Goal: Task Accomplishment & Management: Complete application form

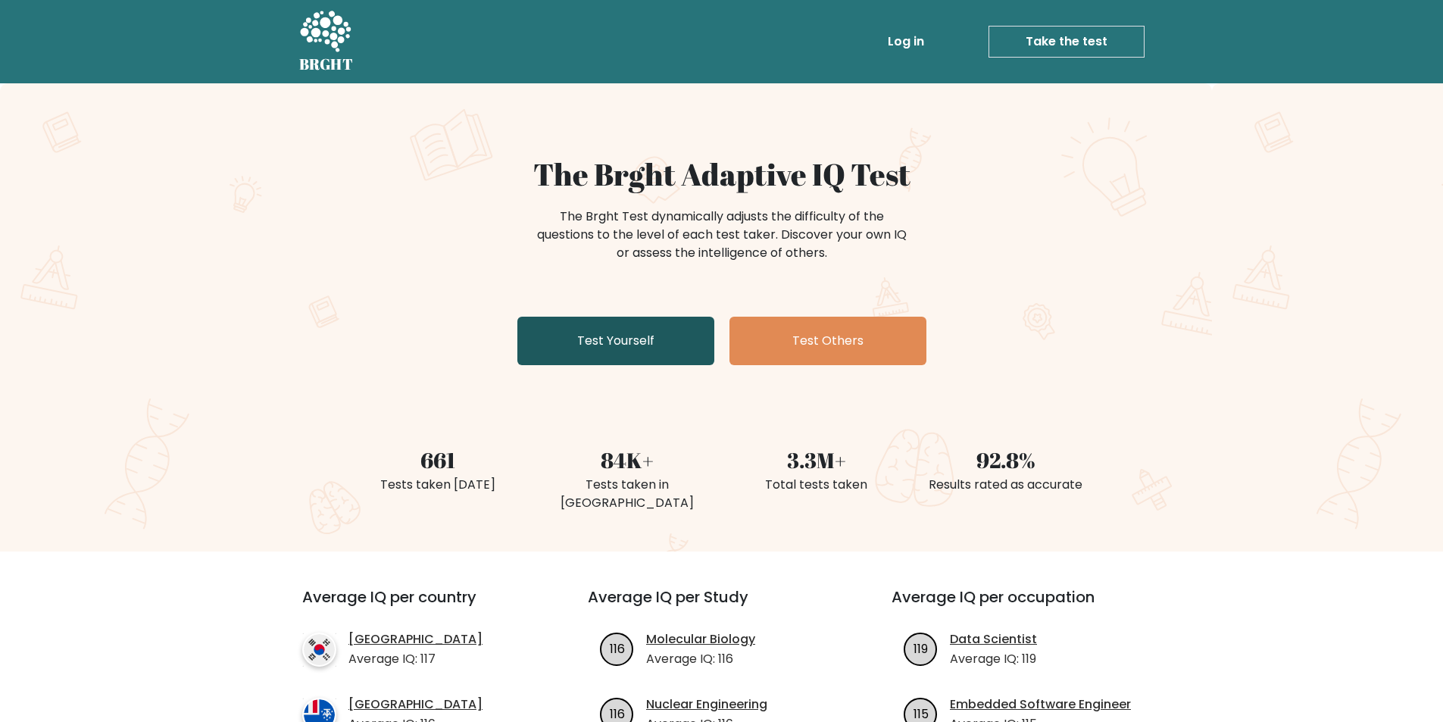
click at [570, 334] on link "Test Yourself" at bounding box center [615, 341] width 197 height 48
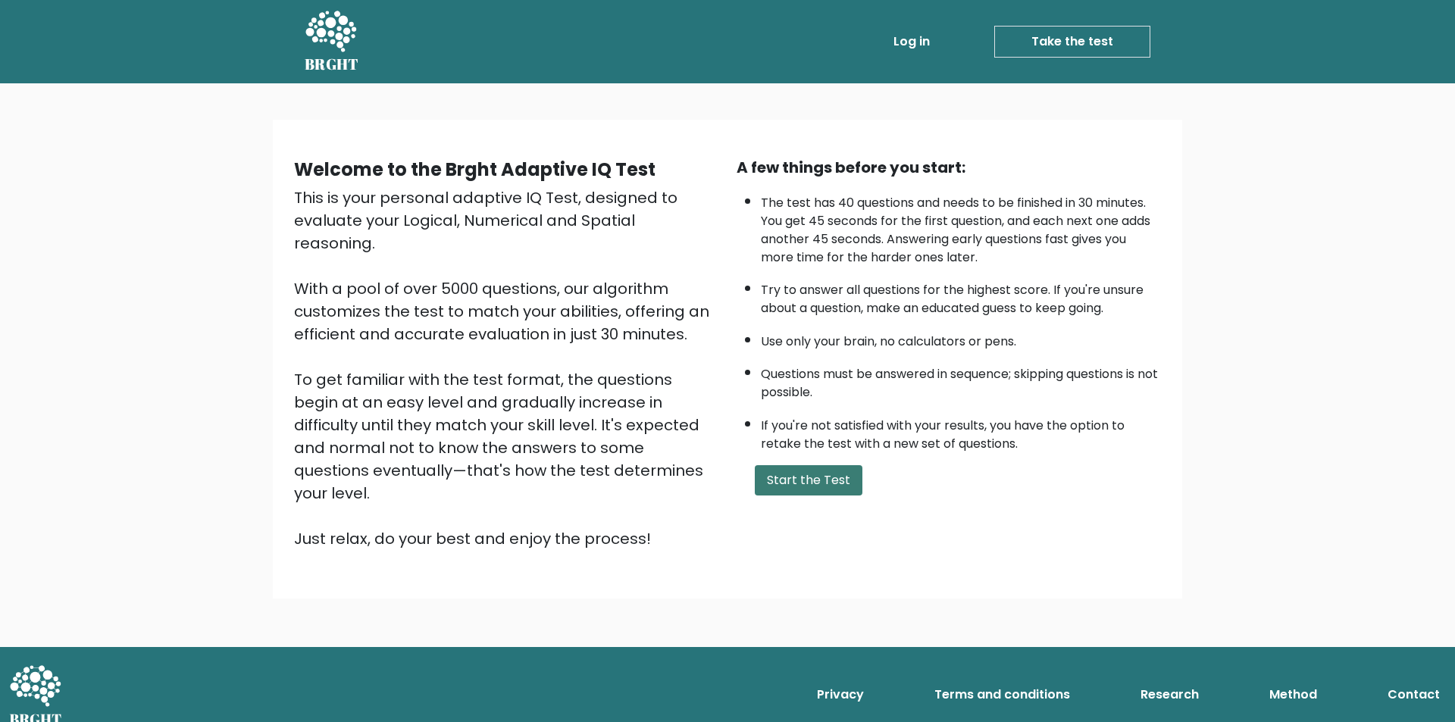
click at [811, 475] on button "Start the Test" at bounding box center [809, 480] width 108 height 30
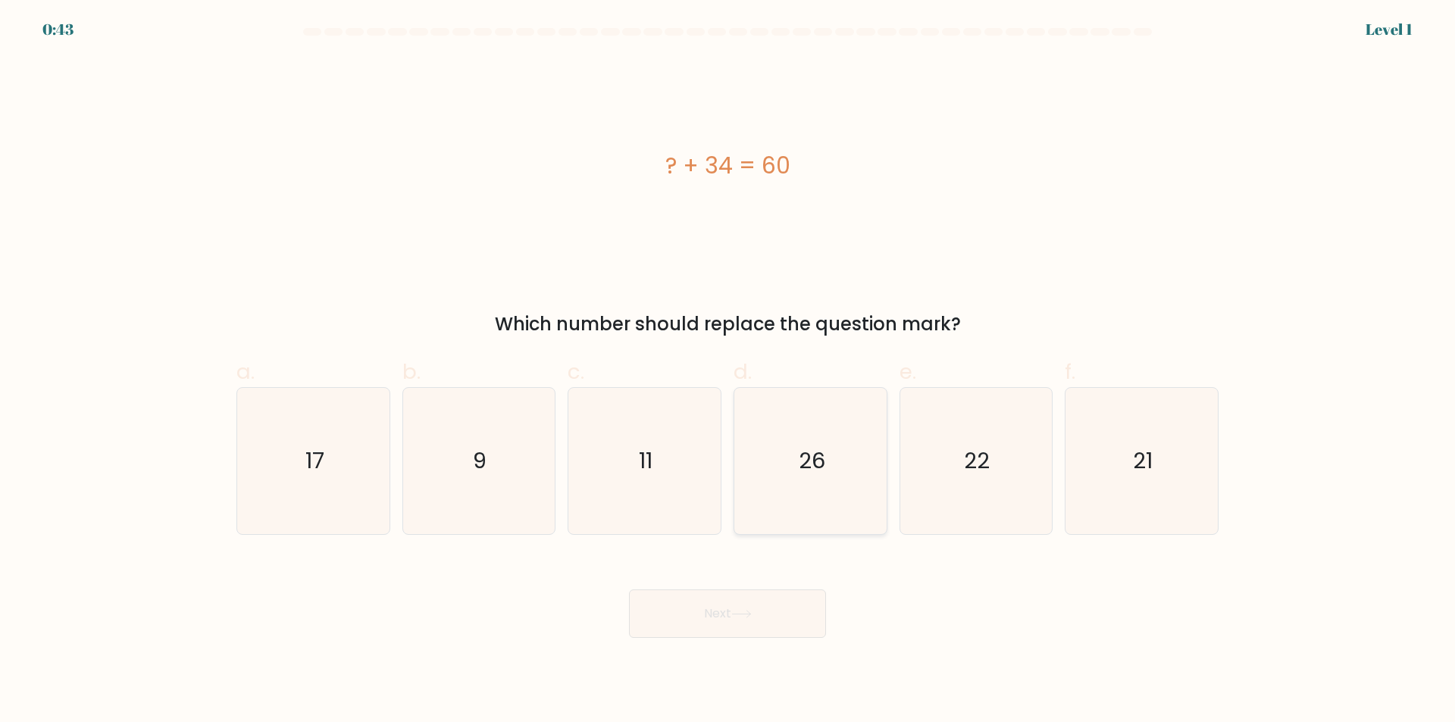
click at [827, 458] on icon "26" at bounding box center [810, 461] width 146 height 146
click at [728, 371] on input "d. 26" at bounding box center [727, 366] width 1 height 10
radio input "true"
click at [791, 617] on button "Next" at bounding box center [727, 613] width 197 height 48
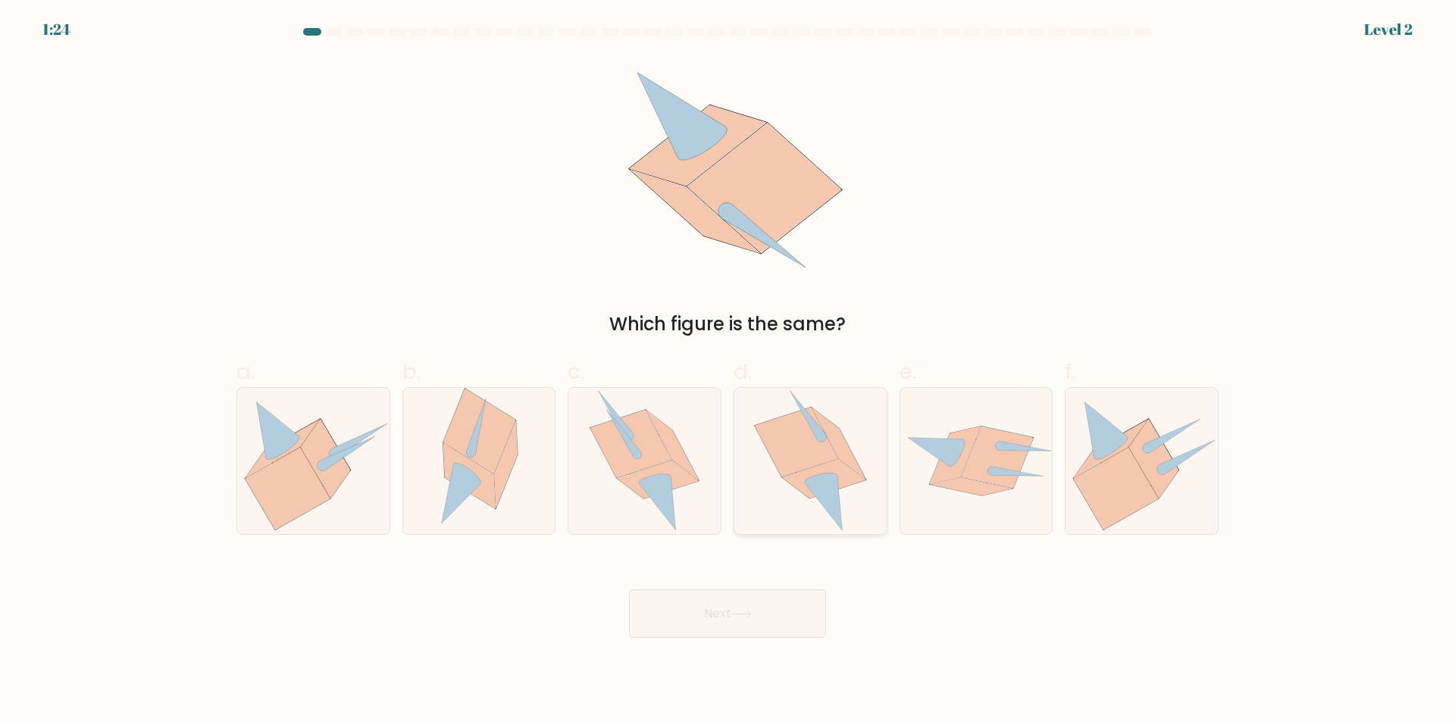
click at [808, 434] on icon at bounding box center [796, 442] width 83 height 69
click at [728, 371] on input "d." at bounding box center [727, 366] width 1 height 10
radio input "true"
click at [765, 638] on body "1:24 Level 2" at bounding box center [727, 361] width 1455 height 722
click at [767, 630] on button "Next" at bounding box center [727, 613] width 197 height 48
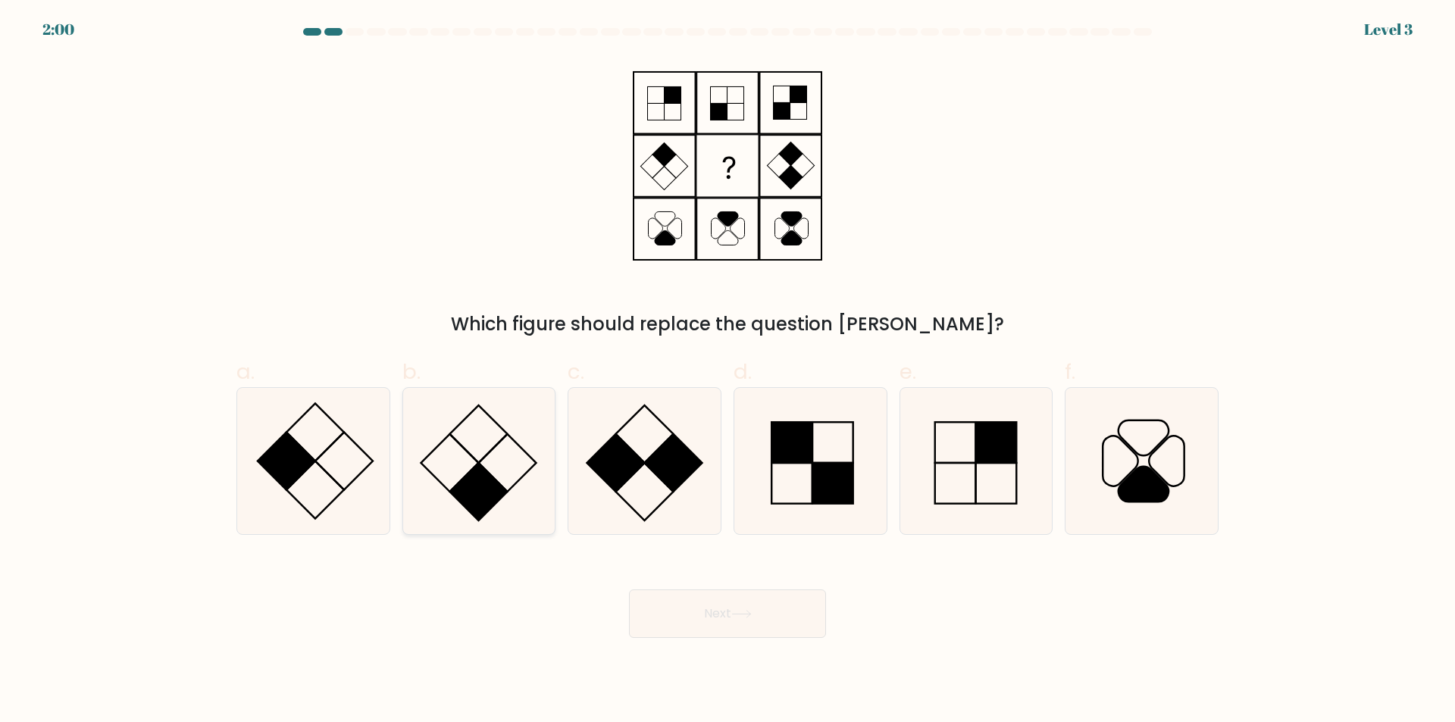
click at [507, 465] on icon at bounding box center [478, 461] width 146 height 146
click at [727, 371] on input "b." at bounding box center [727, 366] width 1 height 10
radio input "true"
click at [816, 623] on button "Next" at bounding box center [727, 613] width 197 height 48
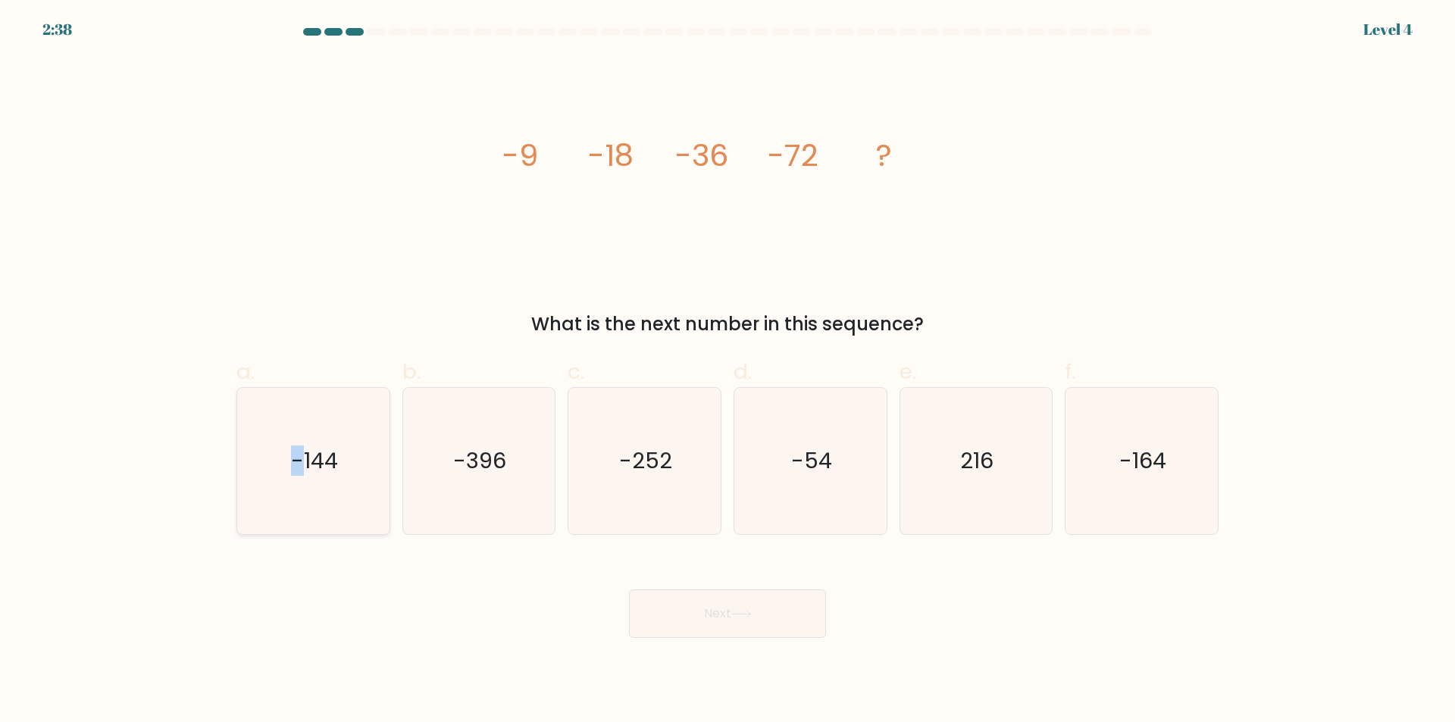
drag, startPoint x: 297, startPoint y: 480, endPoint x: 508, endPoint y: 556, distance: 223.8
click at [302, 481] on icon "-144" at bounding box center [313, 461] width 146 height 146
click at [301, 442] on icon "-144" at bounding box center [313, 461] width 146 height 146
click at [727, 371] on input "a. -144" at bounding box center [727, 366] width 1 height 10
radio input "true"
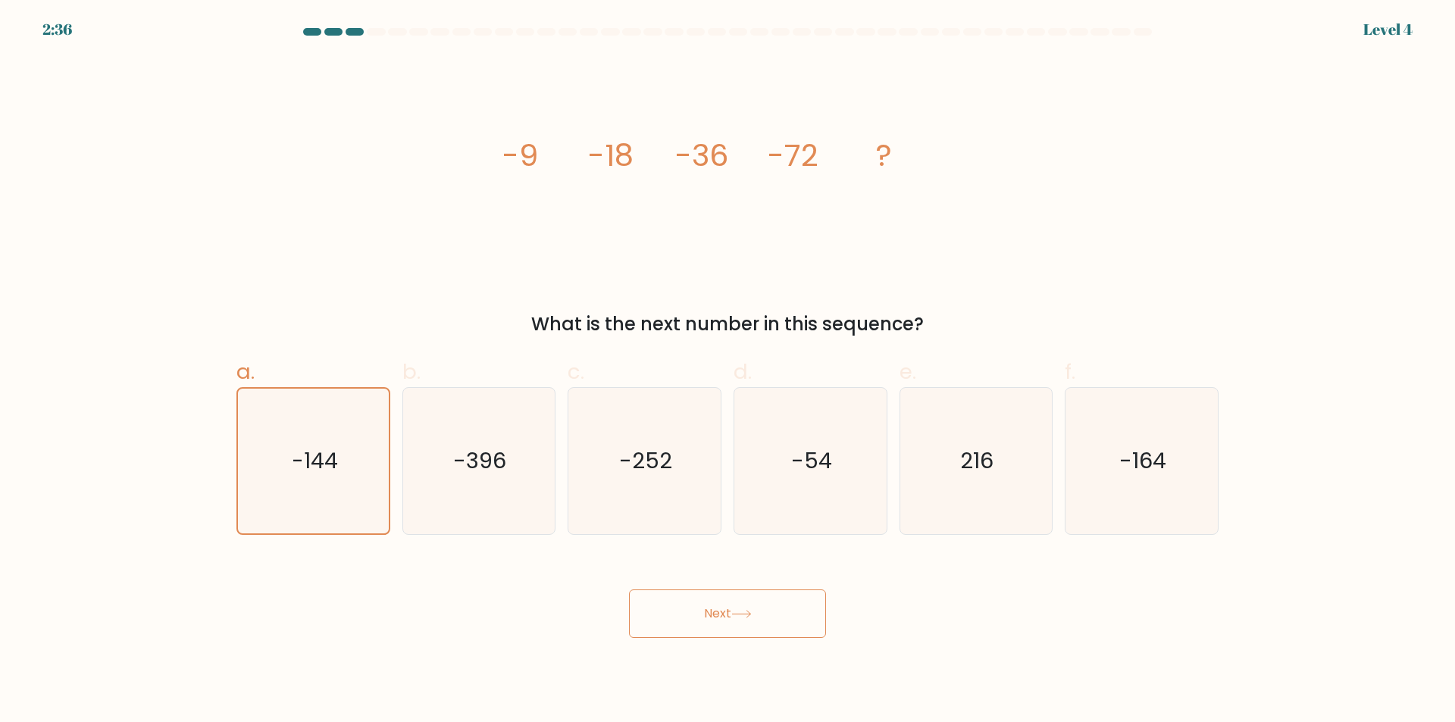
click at [782, 608] on button "Next" at bounding box center [727, 613] width 197 height 48
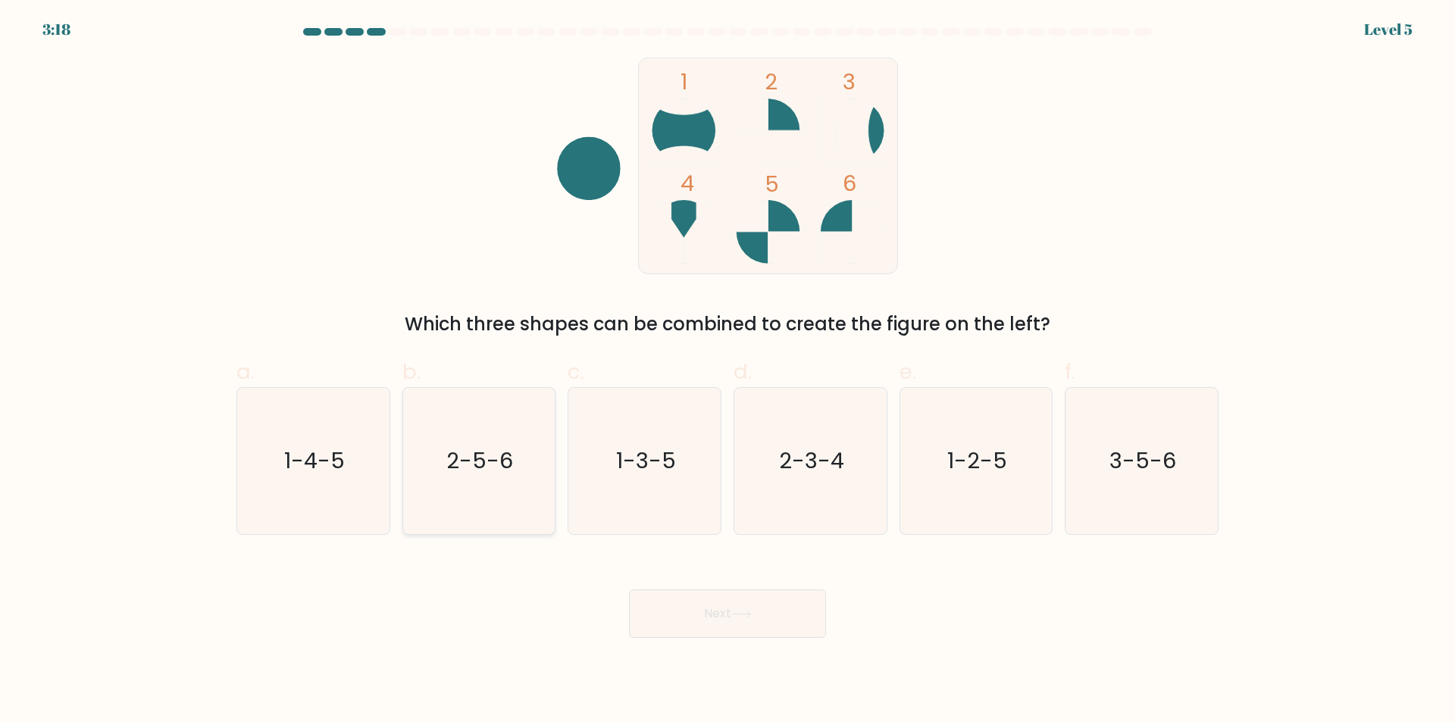
click at [455, 414] on icon "2-5-6" at bounding box center [478, 461] width 146 height 146
click at [727, 371] on input "b. 2-5-6" at bounding box center [727, 366] width 1 height 10
radio input "true"
click at [778, 613] on button "Next" at bounding box center [727, 613] width 197 height 48
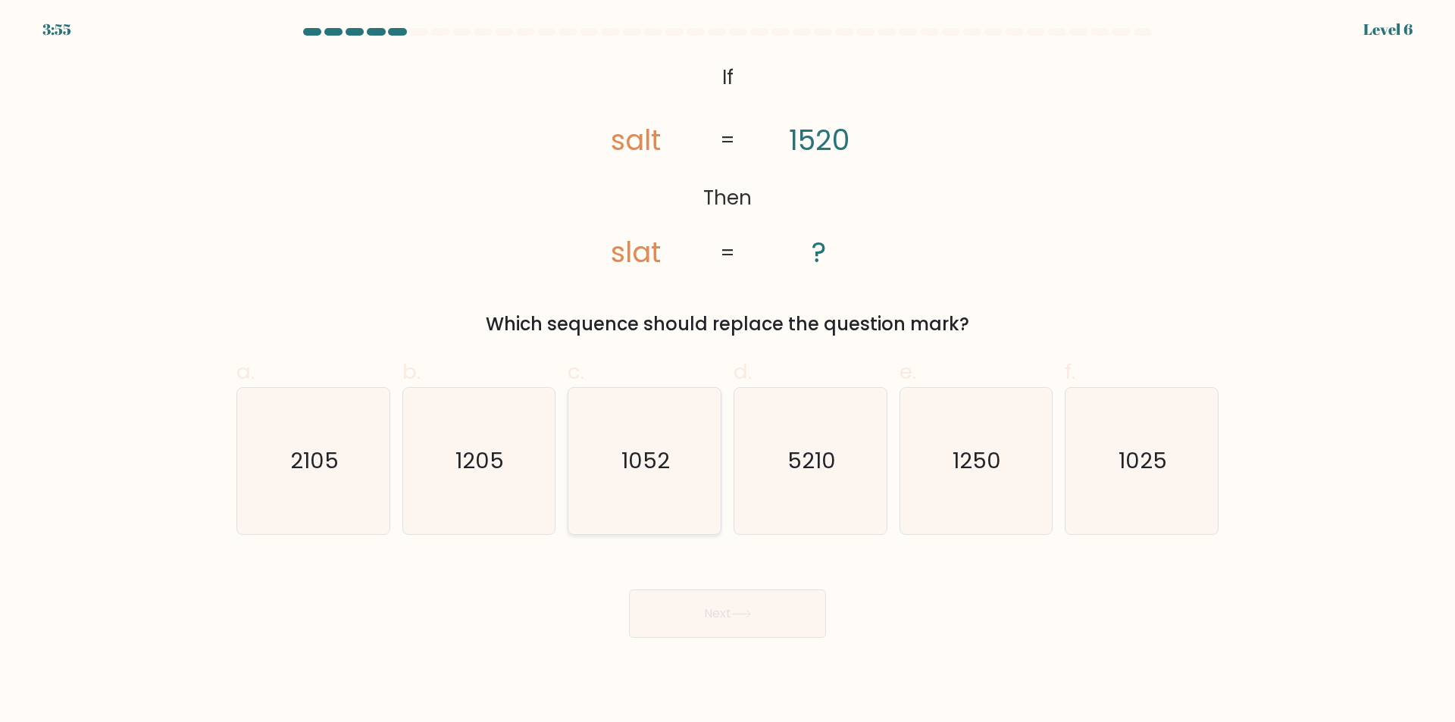
drag, startPoint x: 513, startPoint y: 468, endPoint x: 602, endPoint y: 525, distance: 105.3
click at [511, 468] on icon "1205" at bounding box center [478, 461] width 146 height 146
click at [727, 371] on input "b. 1205" at bounding box center [727, 366] width 1 height 10
radio input "true"
click at [953, 444] on icon "1250" at bounding box center [975, 461] width 146 height 146
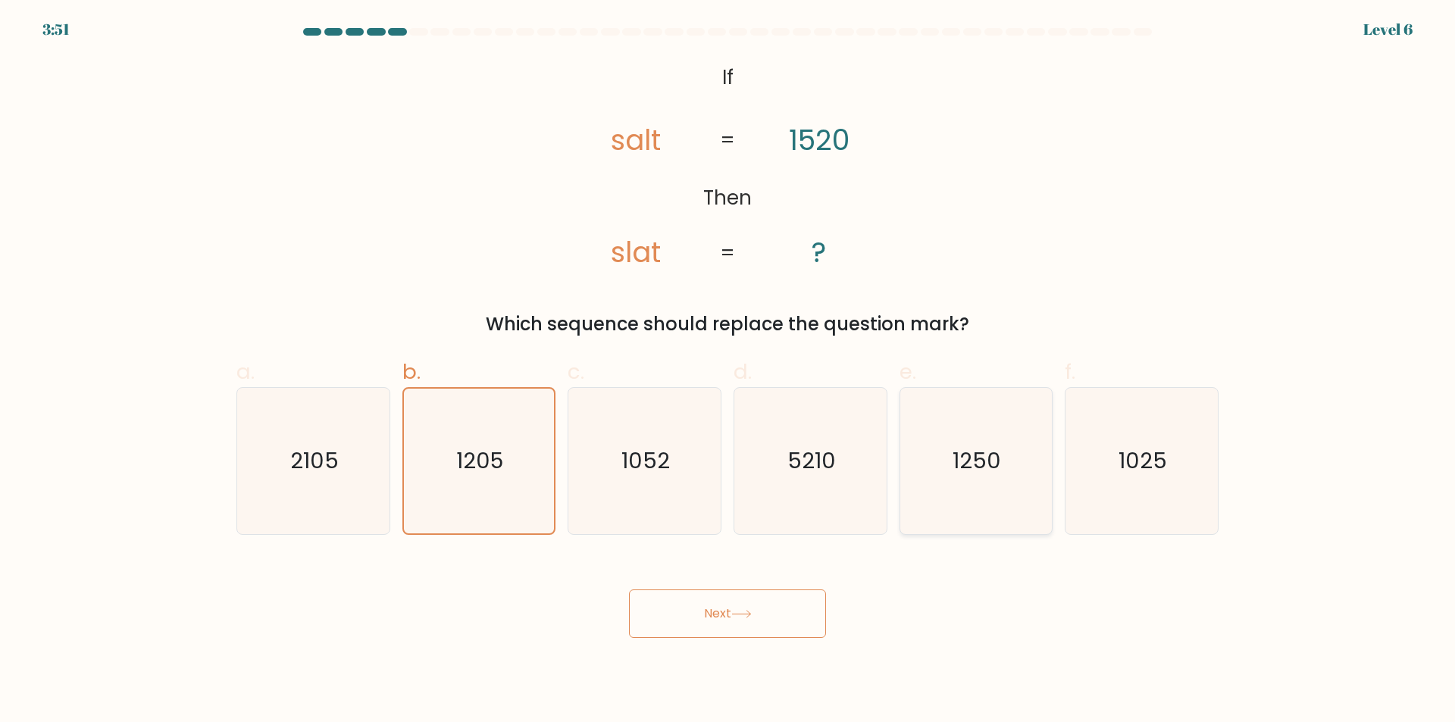
click at [728, 371] on input "e. 1250" at bounding box center [727, 366] width 1 height 10
radio input "true"
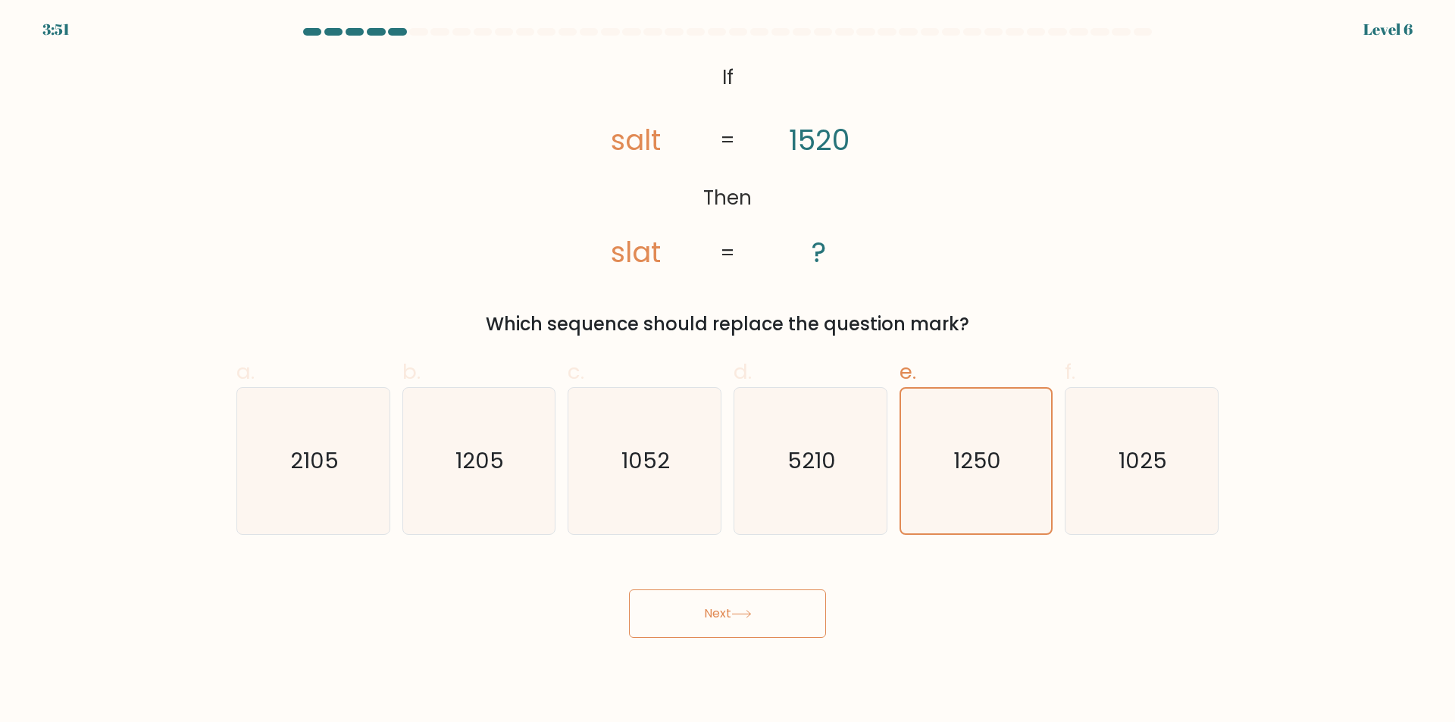
click at [765, 609] on button "Next" at bounding box center [727, 613] width 197 height 48
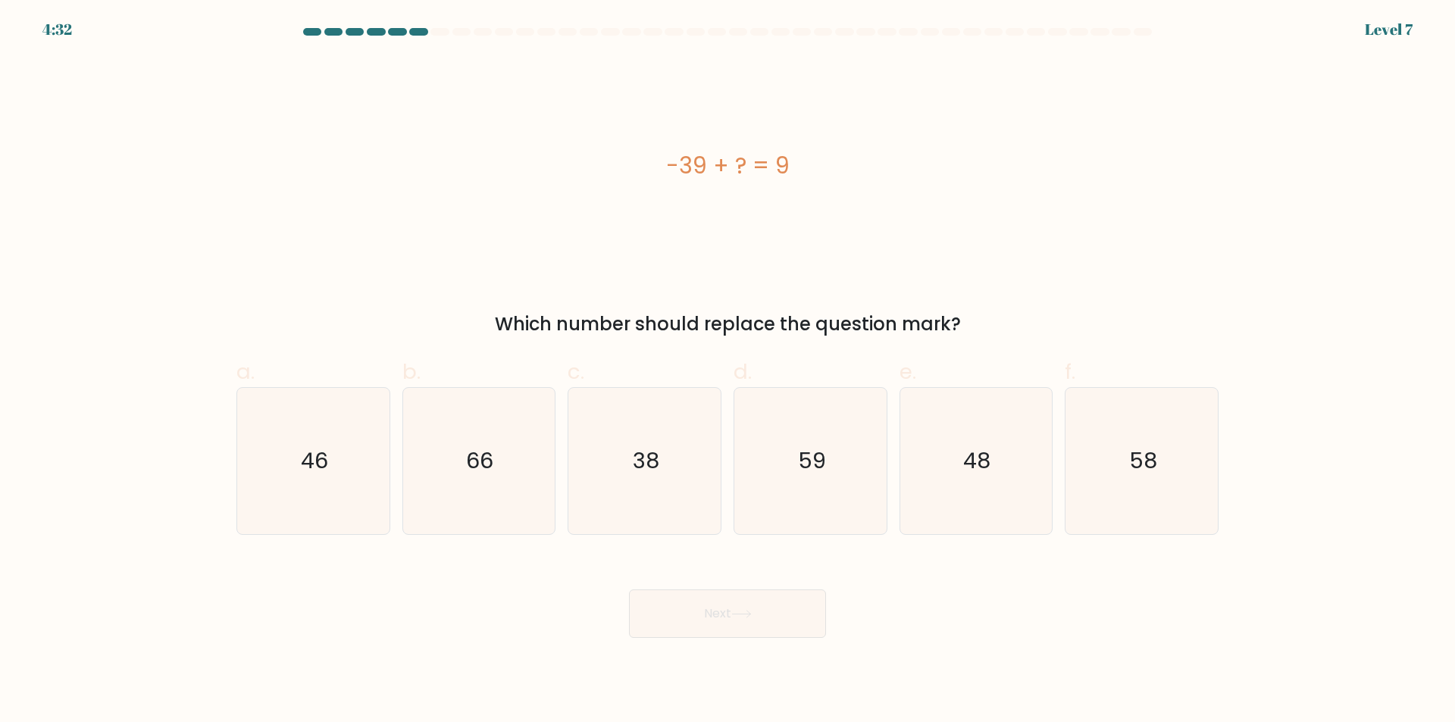
drag, startPoint x: 991, startPoint y: 485, endPoint x: 862, endPoint y: 545, distance: 142.3
click at [992, 485] on icon "48" at bounding box center [975, 461] width 146 height 146
click at [728, 371] on input "e. 48" at bounding box center [727, 366] width 1 height 10
radio input "true"
click at [752, 611] on icon at bounding box center [741, 614] width 20 height 8
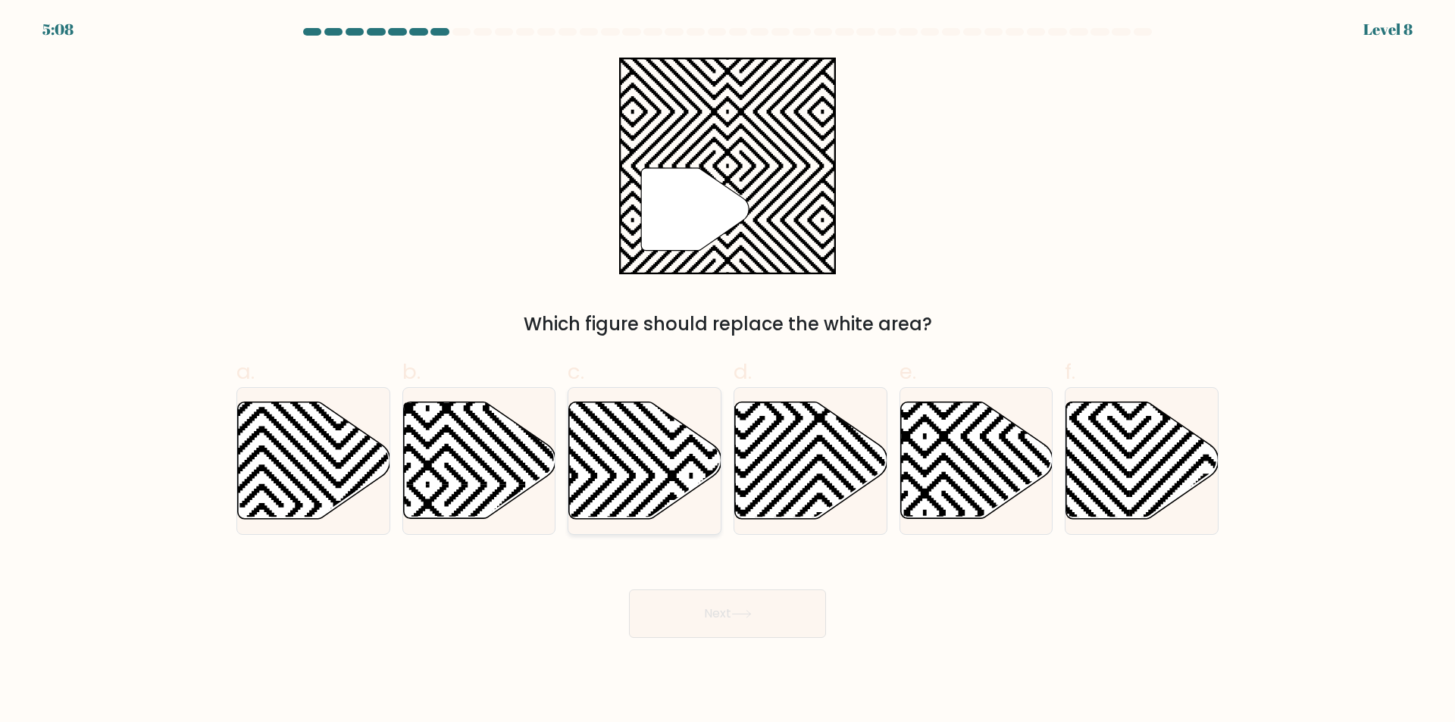
click at [643, 467] on icon at bounding box center [691, 399] width 307 height 307
click at [727, 371] on input "c." at bounding box center [727, 366] width 1 height 10
radio input "true"
click at [761, 595] on button "Next" at bounding box center [727, 613] width 197 height 48
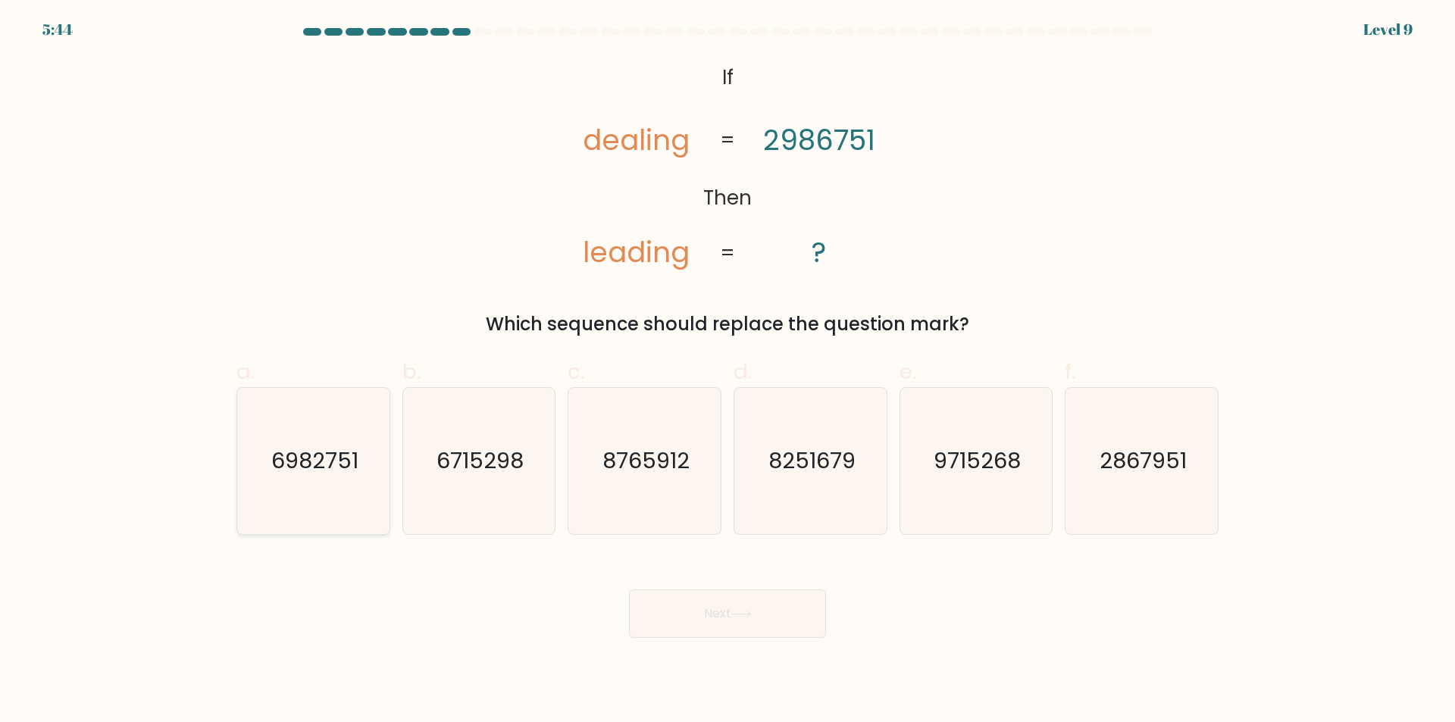
click at [341, 455] on text "6982751" at bounding box center [314, 461] width 87 height 30
click at [727, 371] on input "a. 6982751" at bounding box center [727, 366] width 1 height 10
radio input "true"
click at [787, 614] on button "Next" at bounding box center [727, 613] width 197 height 48
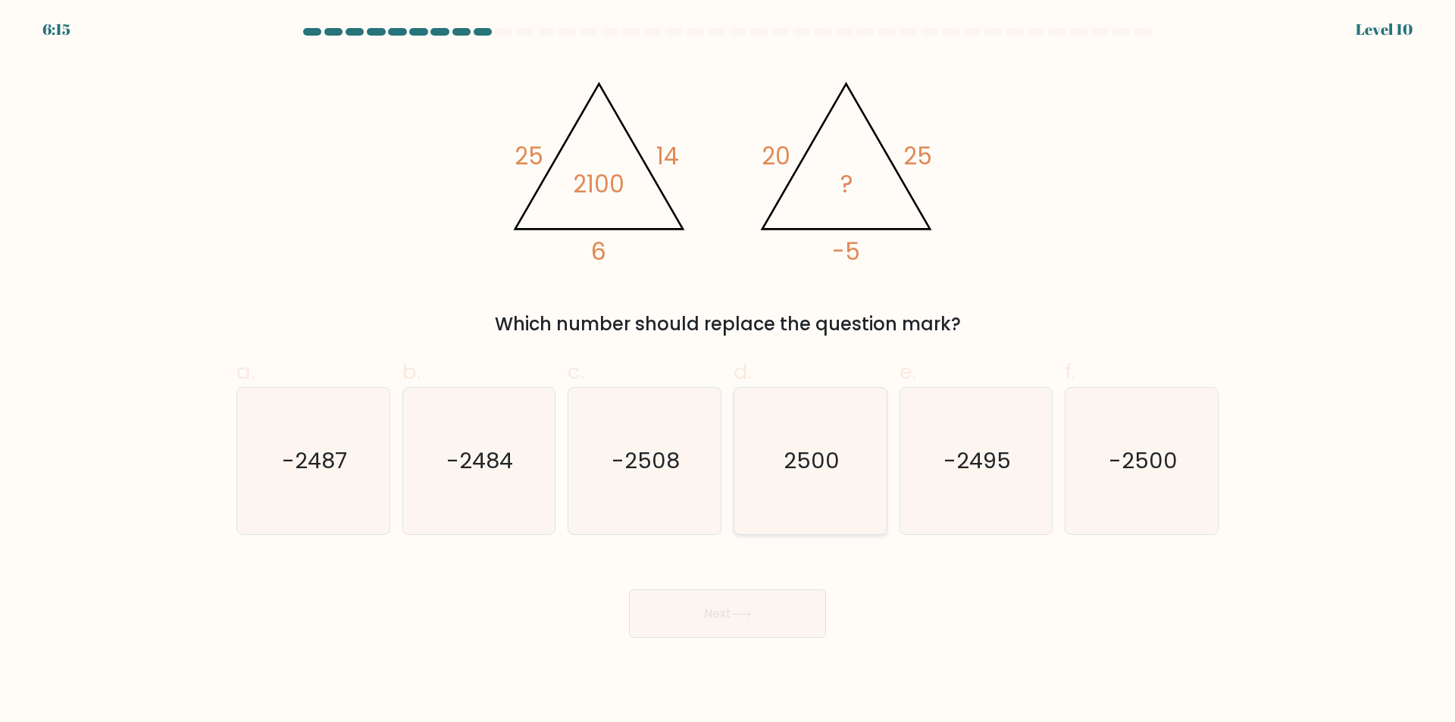
click at [810, 454] on text "2500" at bounding box center [811, 461] width 56 height 30
click at [728, 371] on input "d. 2500" at bounding box center [727, 366] width 1 height 10
radio input "true"
click at [787, 610] on button "Next" at bounding box center [727, 613] width 197 height 48
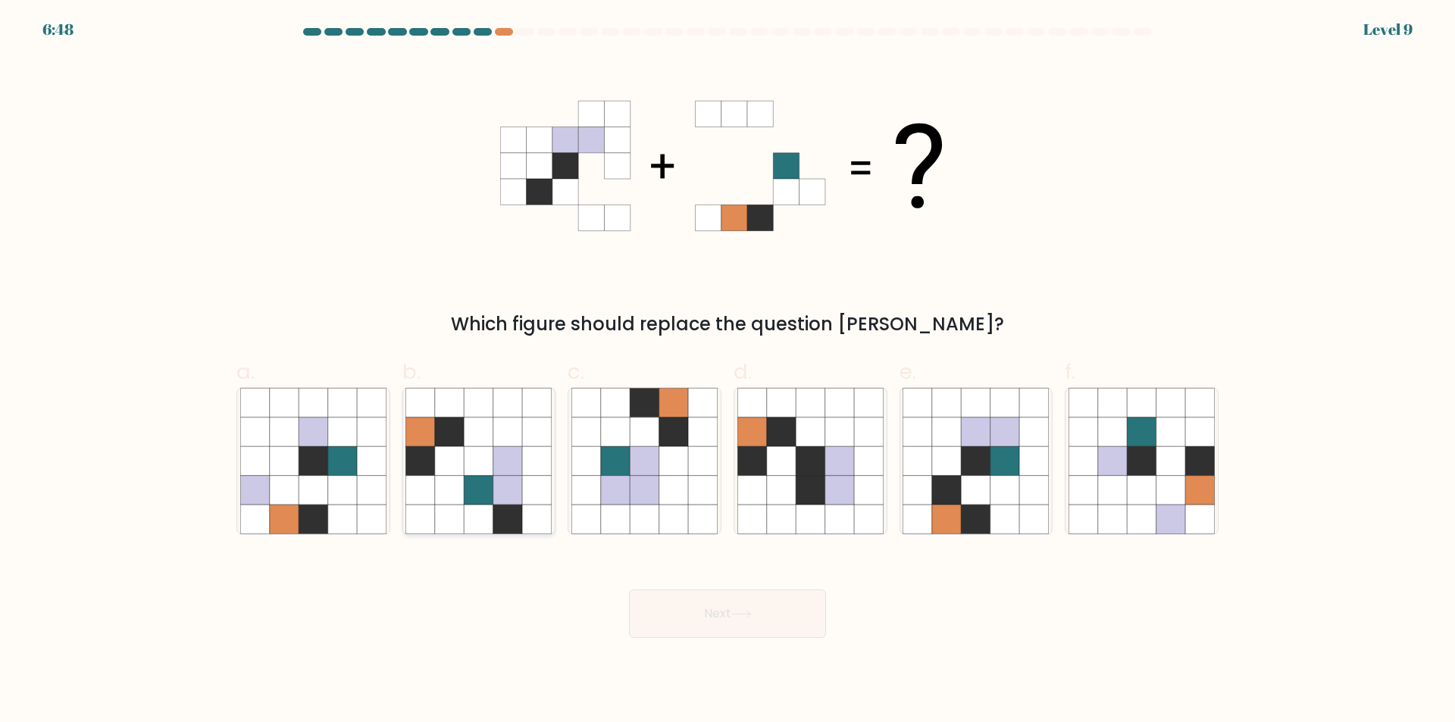
drag, startPoint x: 502, startPoint y: 485, endPoint x: 542, endPoint y: 495, distance: 40.8
click at [501, 486] on icon at bounding box center [507, 490] width 29 height 29
click at [727, 371] on input "b." at bounding box center [727, 366] width 1 height 10
radio input "true"
click at [798, 610] on button "Next" at bounding box center [727, 613] width 197 height 48
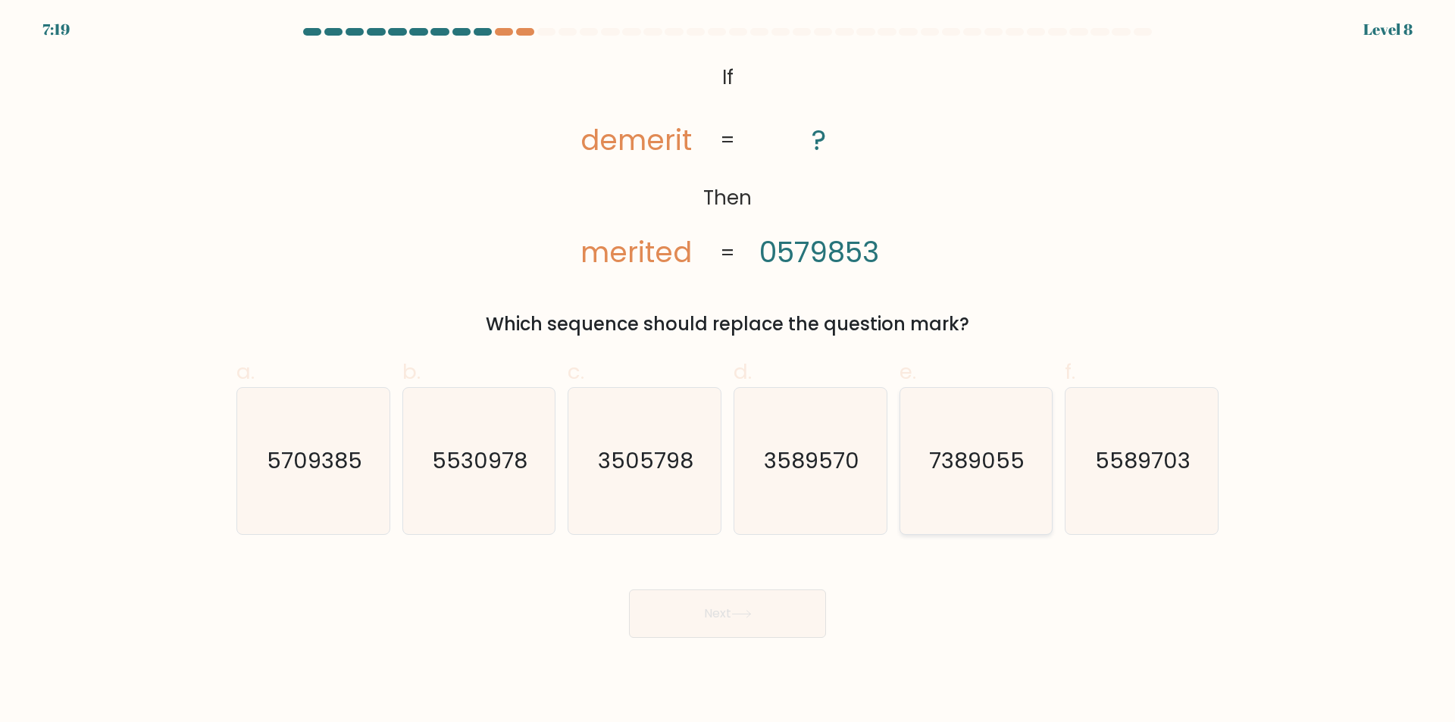
click at [966, 470] on text "7389055" at bounding box center [977, 461] width 95 height 30
click at [728, 371] on input "e. 7389055" at bounding box center [727, 366] width 1 height 10
radio input "true"
click at [743, 617] on icon at bounding box center [741, 614] width 20 height 8
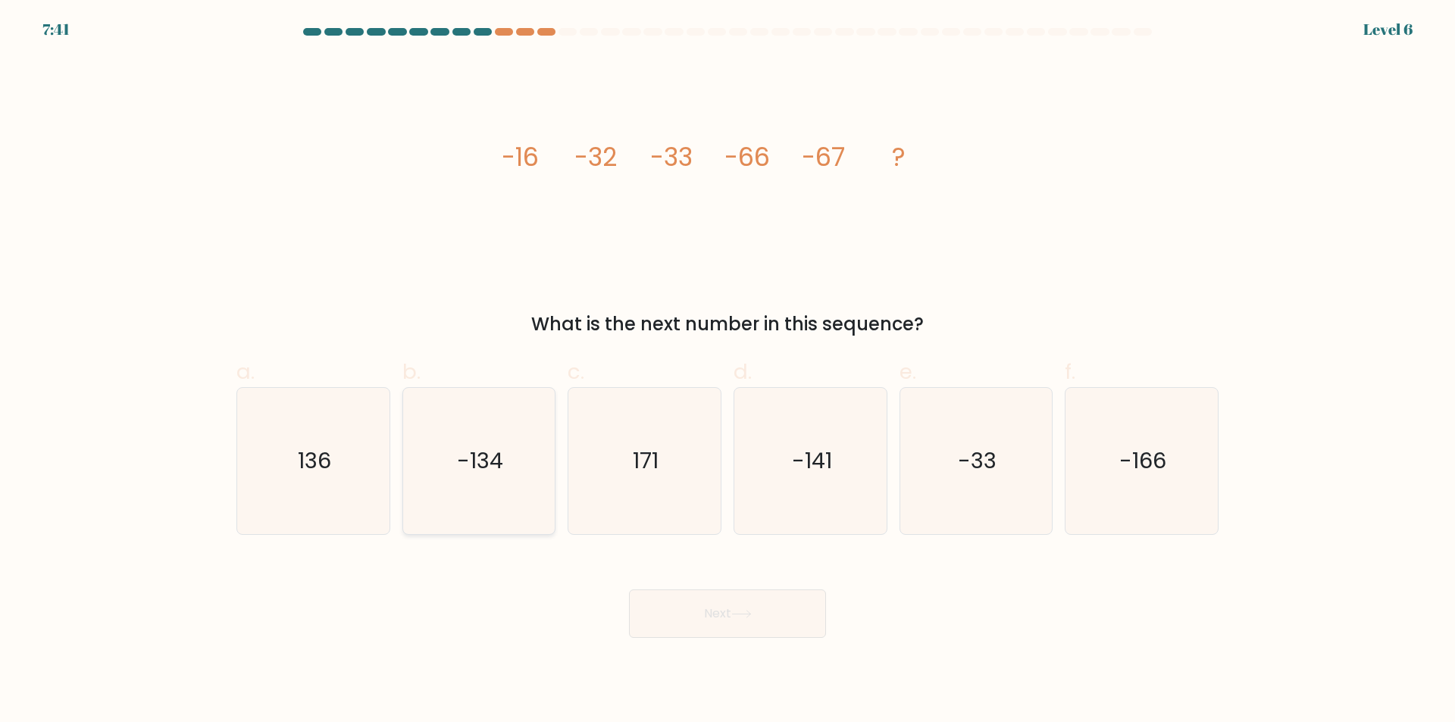
click at [480, 489] on icon "-134" at bounding box center [478, 461] width 146 height 146
click at [727, 371] on input "b. -134" at bounding box center [727, 366] width 1 height 10
radio input "true"
click at [751, 596] on button "Next" at bounding box center [727, 613] width 197 height 48
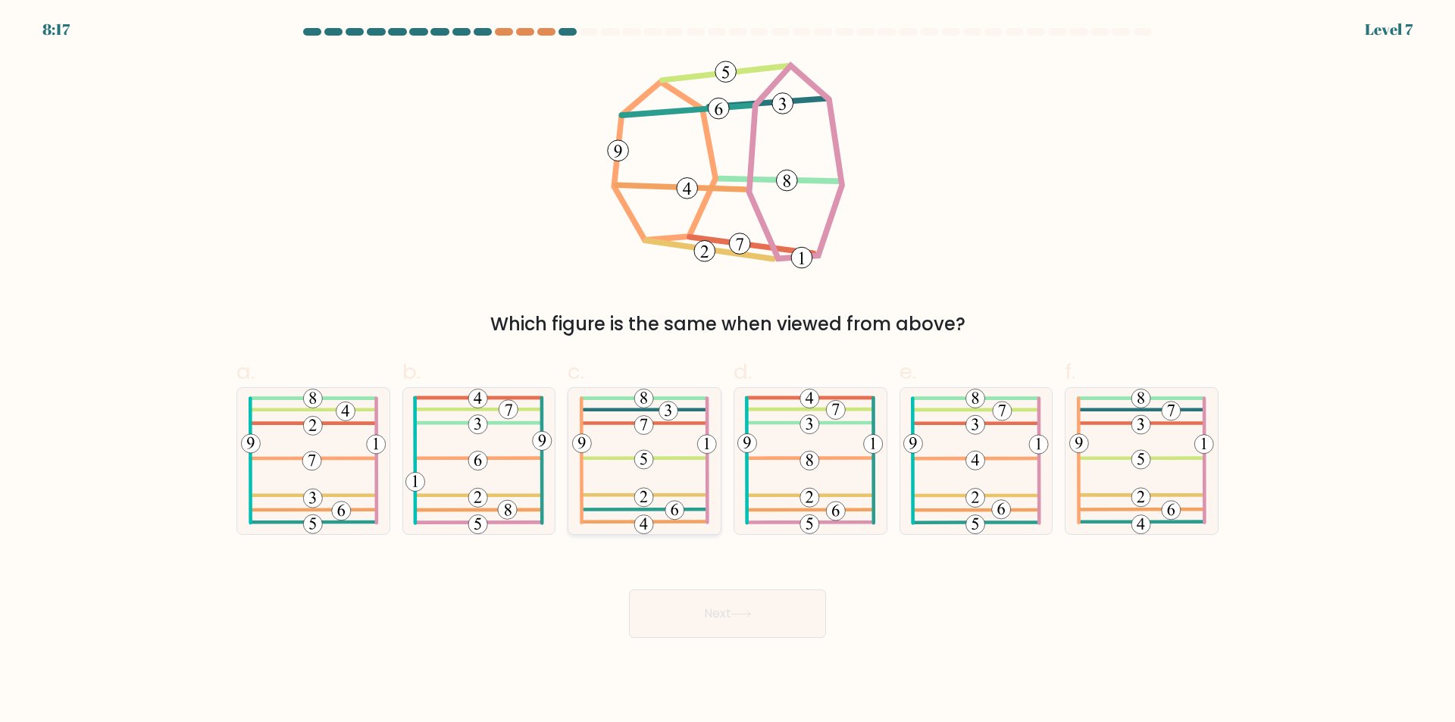
drag, startPoint x: 658, startPoint y: 493, endPoint x: 682, endPoint y: 507, distance: 27.2
click at [657, 493] on icon at bounding box center [644, 461] width 145 height 146
click at [727, 371] on input "c." at bounding box center [727, 366] width 1 height 10
radio input "true"
click at [763, 615] on button "Next" at bounding box center [727, 613] width 197 height 48
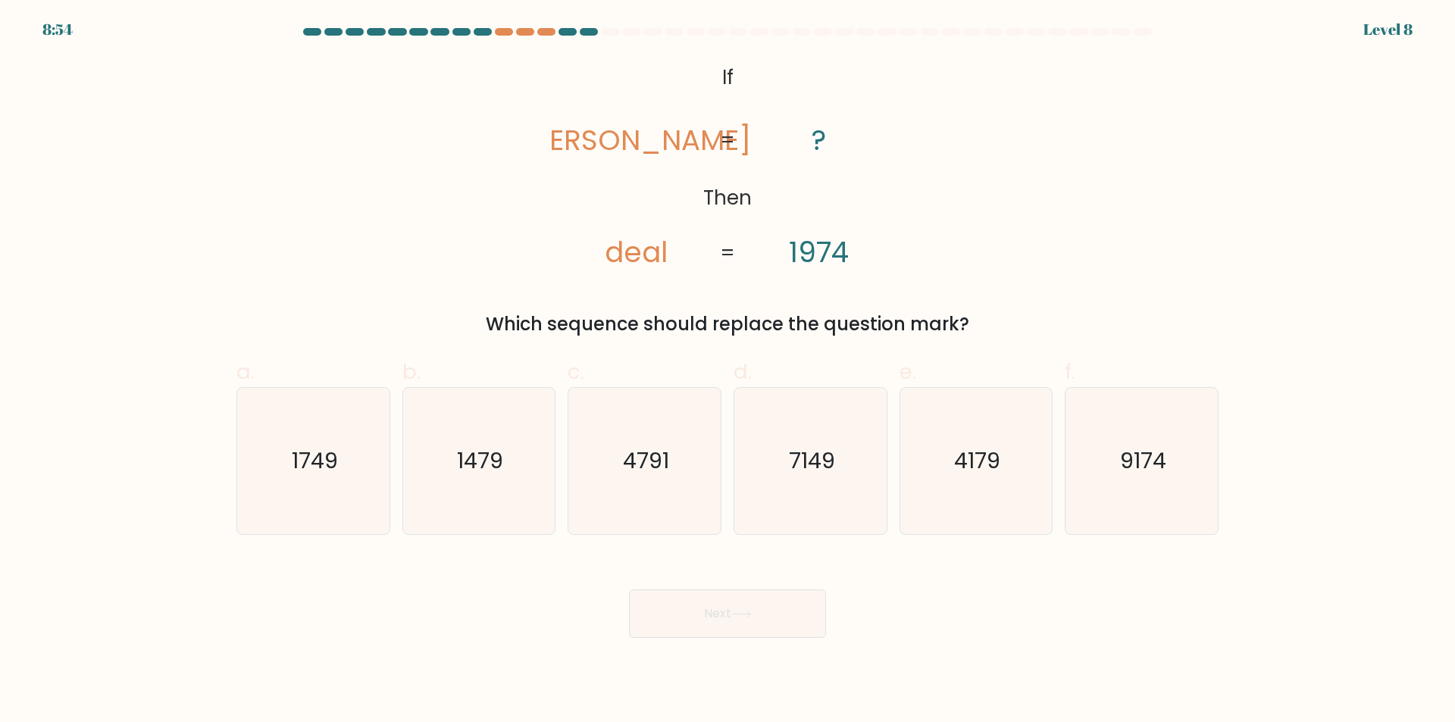
drag, startPoint x: 492, startPoint y: 462, endPoint x: 563, endPoint y: 489, distance: 76.0
click at [489, 463] on text "1479" at bounding box center [480, 461] width 46 height 30
click at [727, 371] on input "b. 1479" at bounding box center [727, 366] width 1 height 10
radio input "true"
click at [789, 606] on button "Next" at bounding box center [727, 613] width 197 height 48
